Goal: Check status: Check status

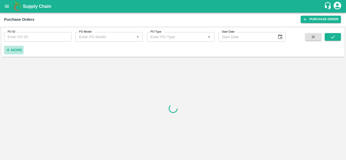
click at [18, 49] on strong "More" at bounding box center [16, 50] width 11 height 4
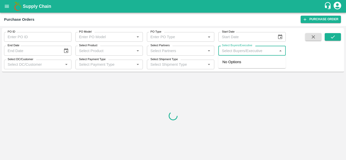
click at [240, 51] on input "Select Buyers/Executive" at bounding box center [248, 50] width 56 height 7
click at [236, 50] on input "Select Buyers/Executive" at bounding box center [248, 50] width 56 height 7
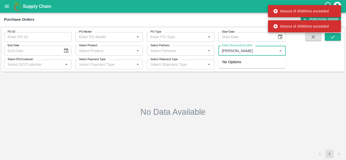
type input "[PERSON_NAME]"
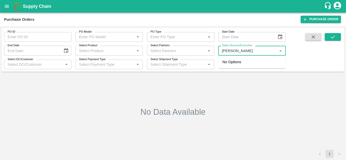
type input "[PERSON_NAME]"
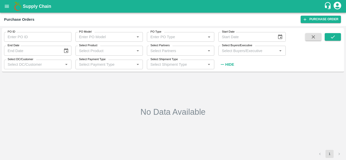
click at [341, 36] on div "PO ID PO ID PO Model PO Model   * PO Type PO Type   * Start Date Start Date End…" at bounding box center [173, 50] width 342 height 40
click at [235, 52] on input "Select Buyers/Executive" at bounding box center [248, 50] width 56 height 7
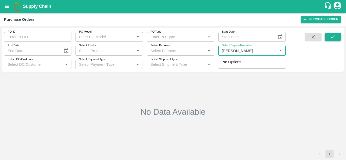
type input "[PERSON_NAME]"
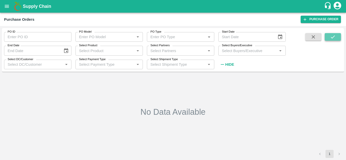
click at [332, 38] on icon "submit" at bounding box center [333, 36] width 4 height 3
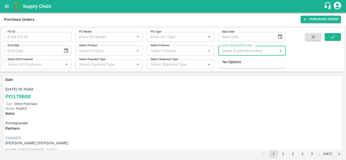
click at [232, 51] on input "Select Buyers/Executive" at bounding box center [248, 50] width 56 height 7
type input "A"
type input "Avinash"
click at [333, 38] on icon "submit" at bounding box center [333, 37] width 6 height 6
